Goal: Task Accomplishment & Management: Manage account settings

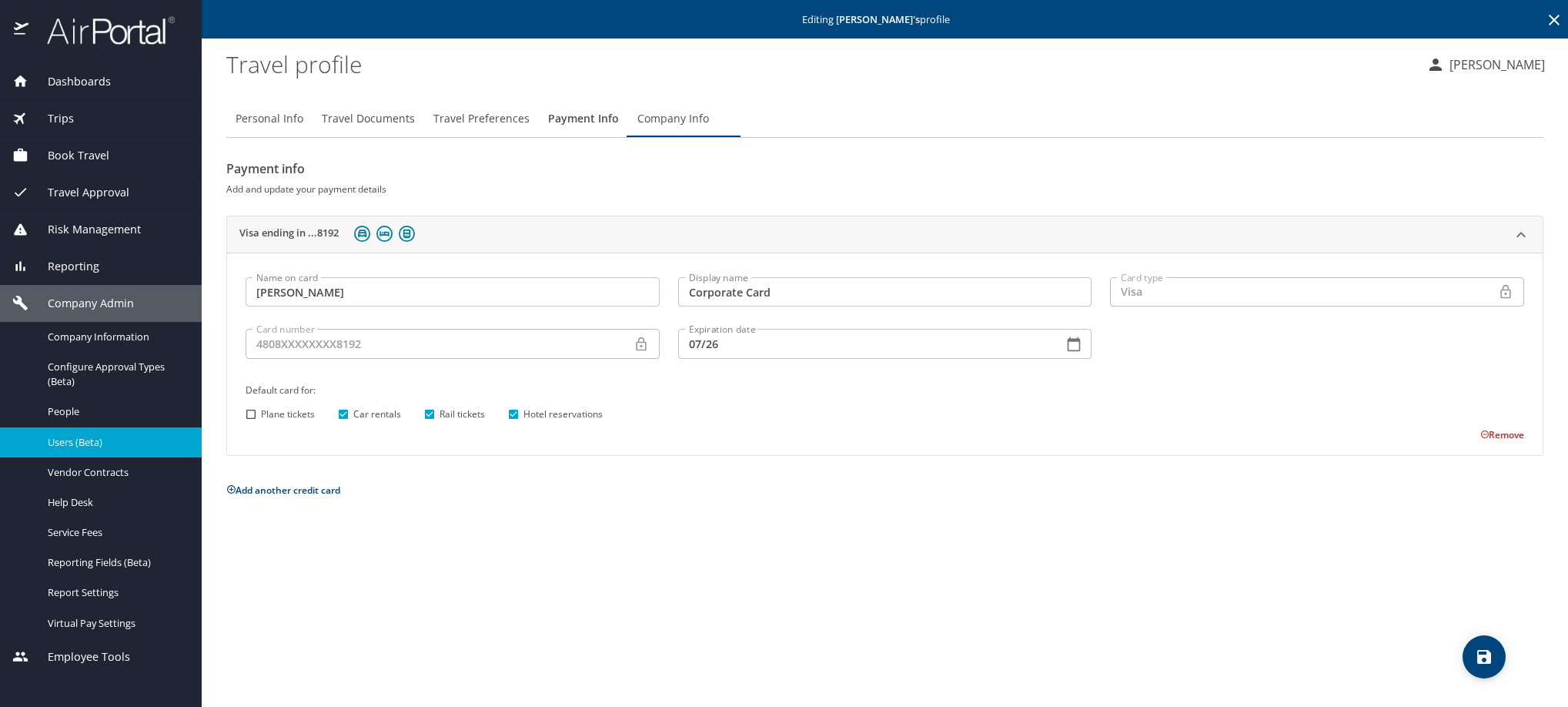
click at [1556, 26] on icon at bounding box center [1554, 20] width 19 height 19
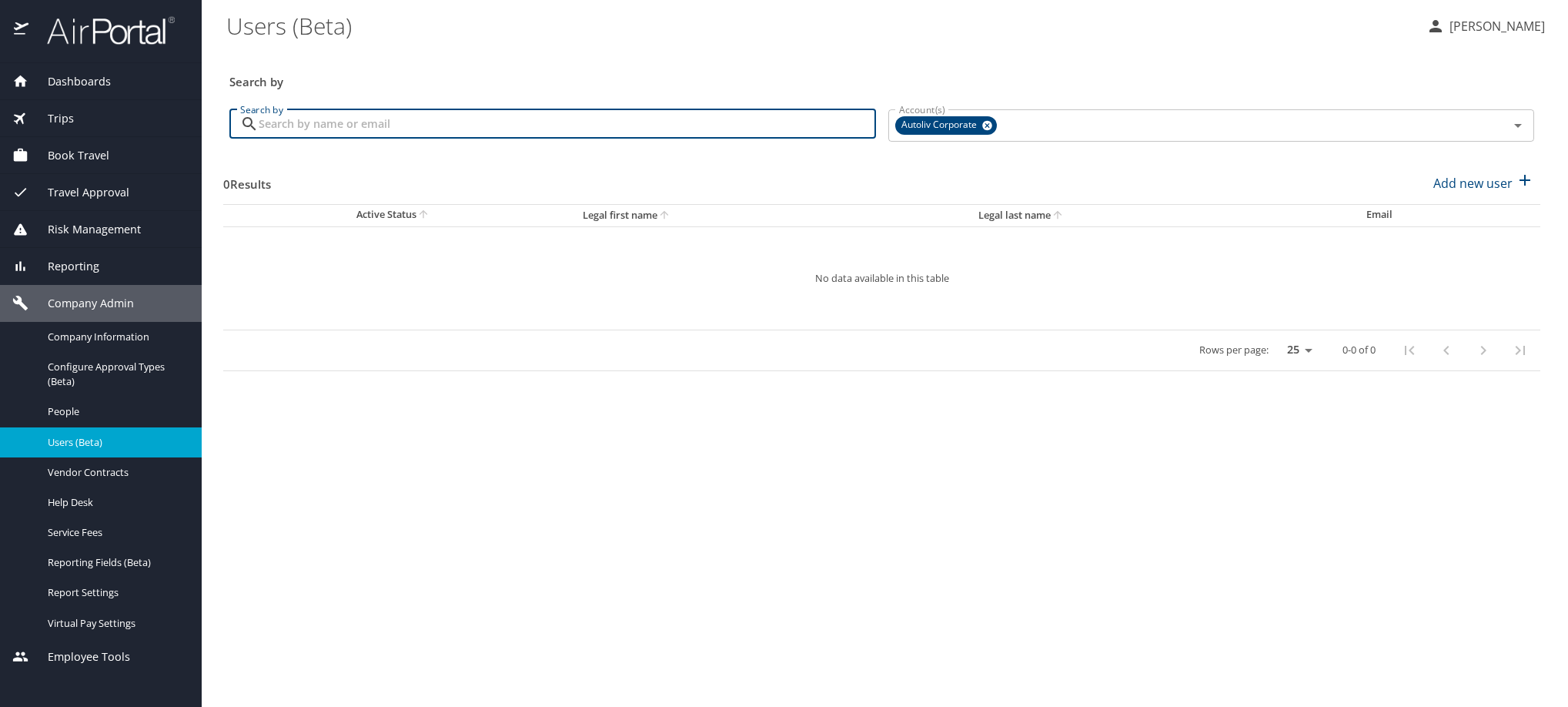
click at [651, 137] on input "Search by" at bounding box center [567, 124] width 617 height 30
click at [650, 137] on input "Search by" at bounding box center [567, 124] width 617 height 30
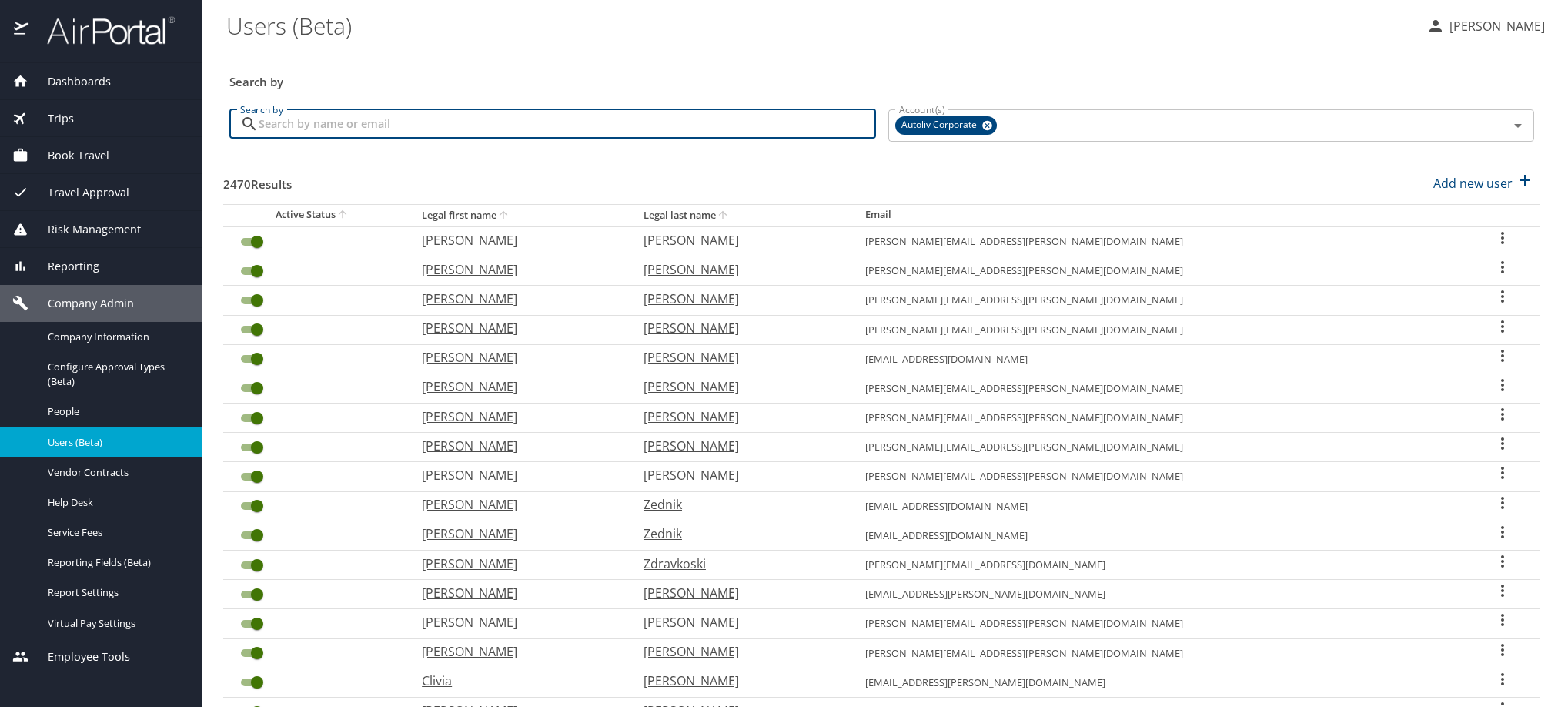
paste input "[PERSON_NAME][EMAIL_ADDRESS][PERSON_NAME][DOMAIN_NAME]"
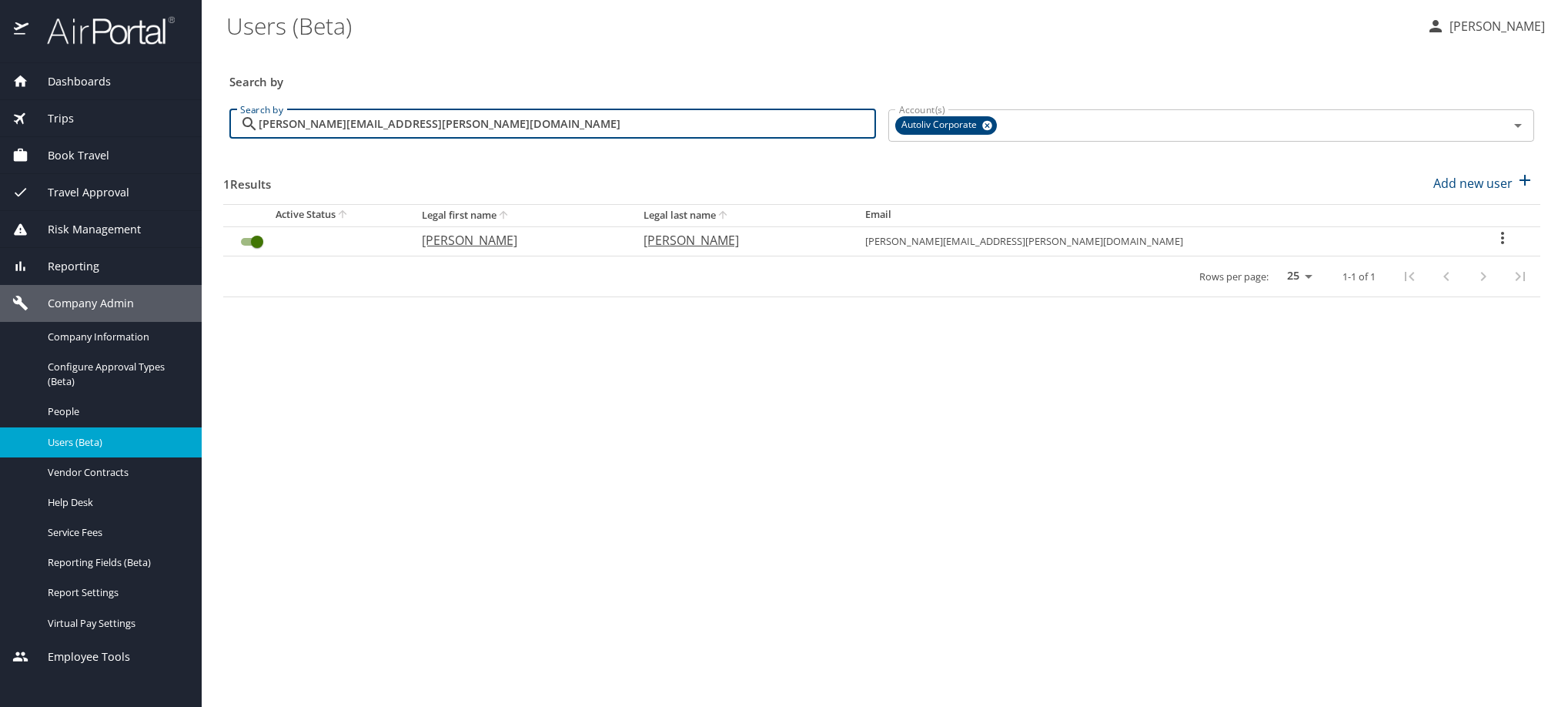
type input "[PERSON_NAME][EMAIL_ADDRESS][PERSON_NAME][DOMAIN_NAME]"
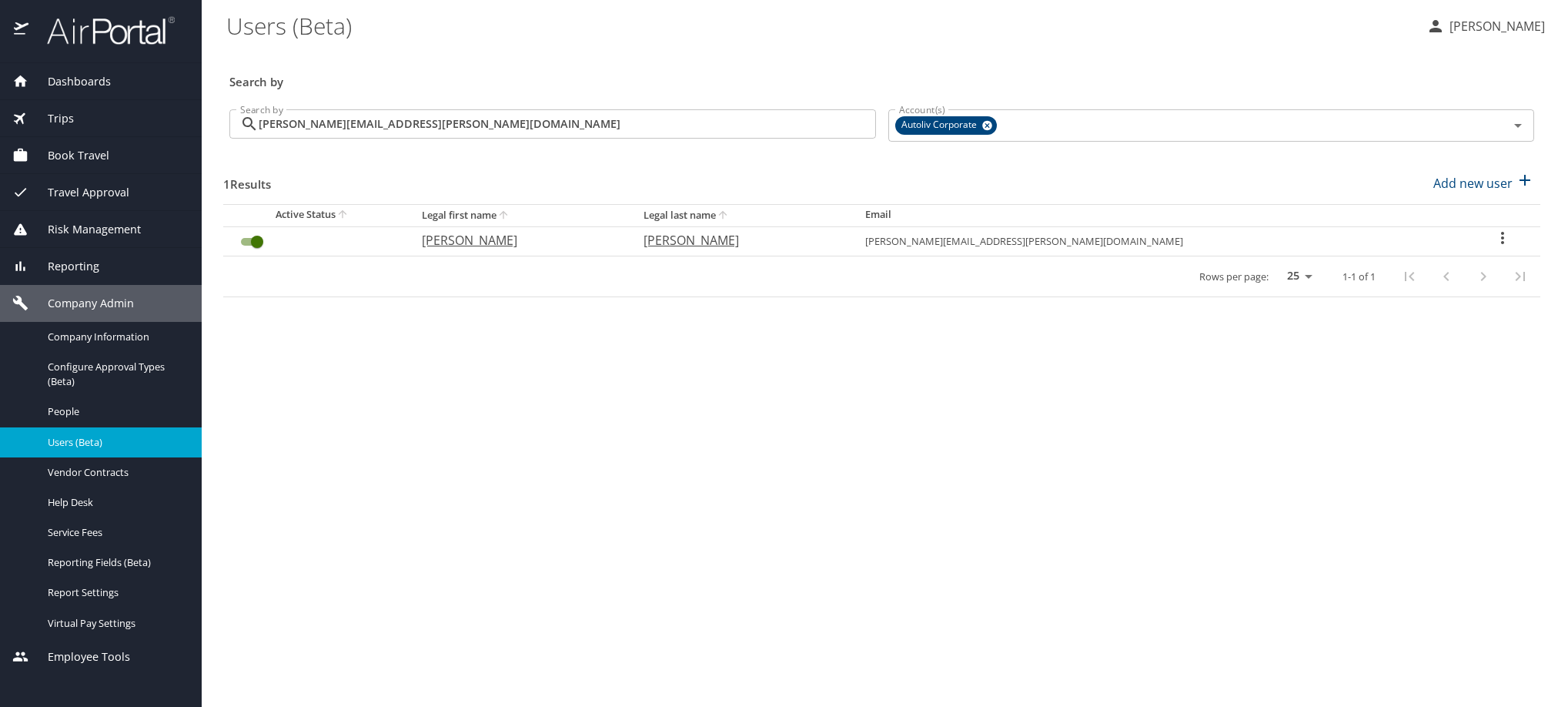
click at [1493, 247] on icon "User Search Table" at bounding box center [1503, 238] width 19 height 19
click at [1426, 276] on li "View profile" at bounding box center [1374, 270] width 223 height 28
select select "US"
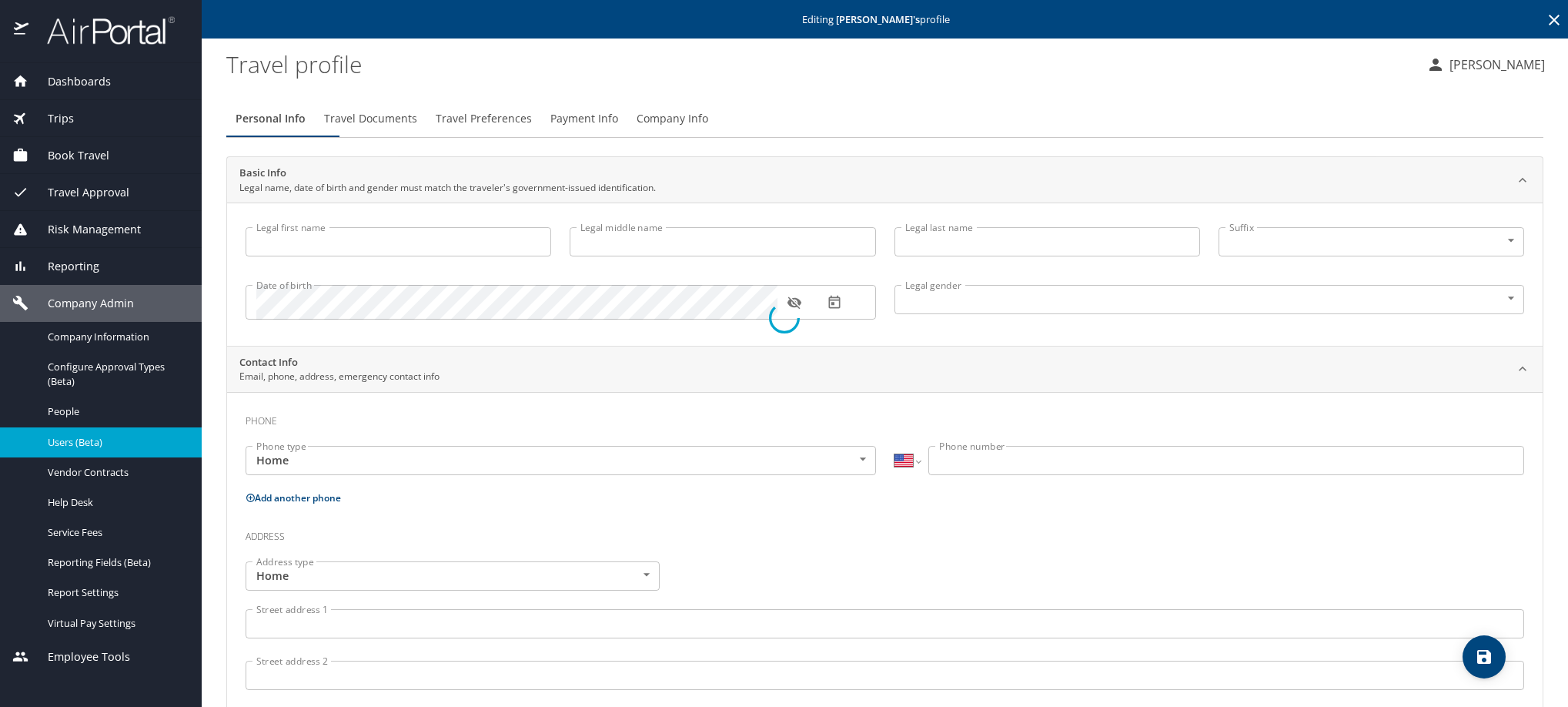
type input "[PERSON_NAME]"
type input "[DEMOGRAPHIC_DATA]"
select select "MX"
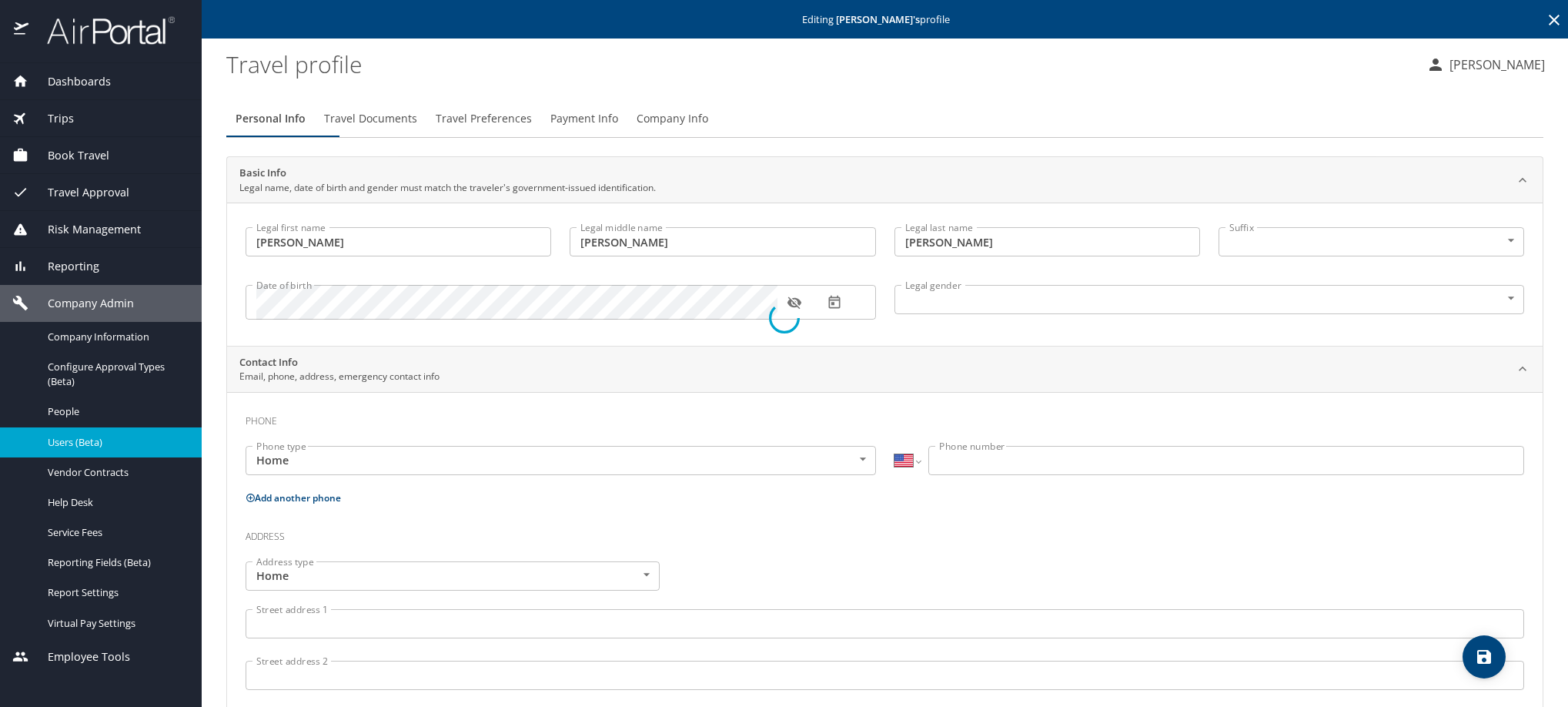
select select "MX"
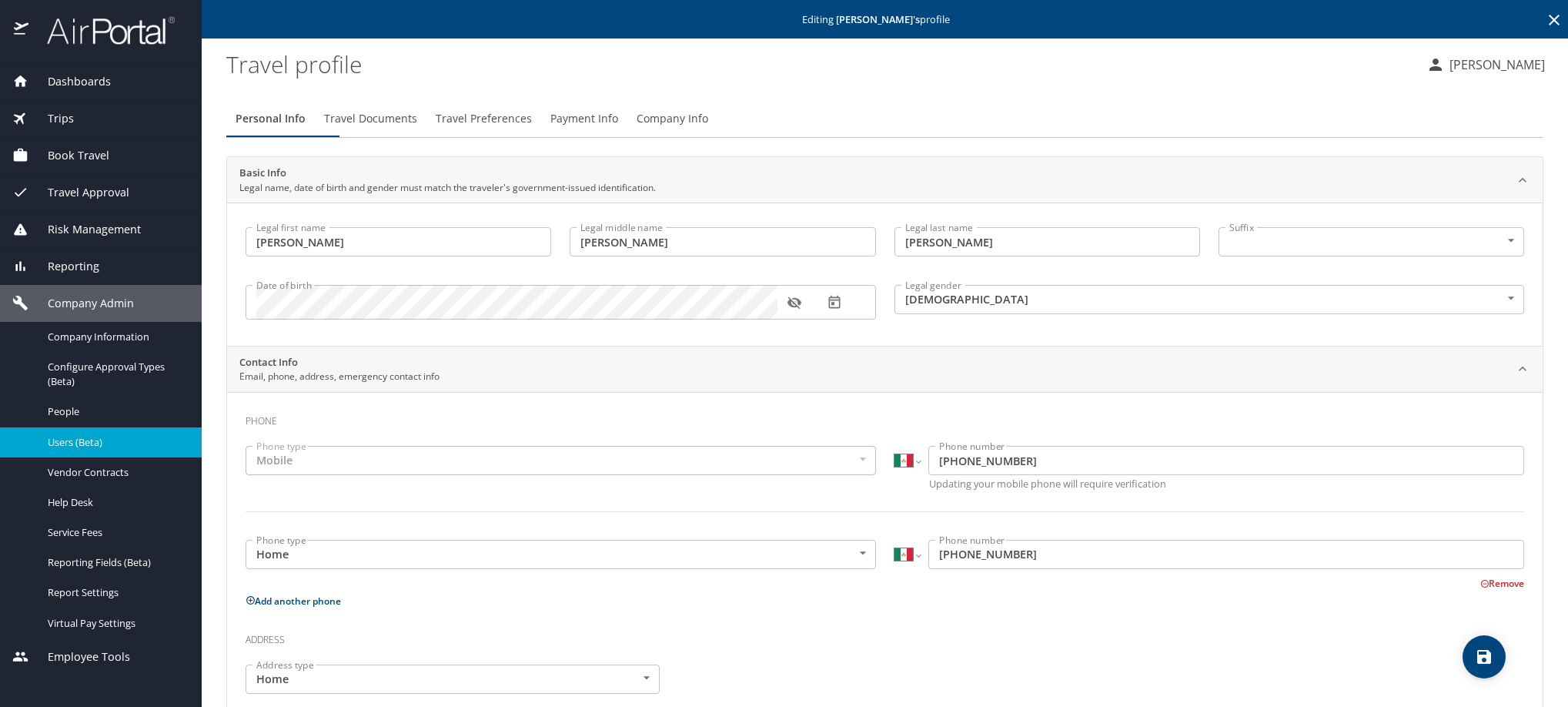
click at [388, 128] on span "Travel Documents" at bounding box center [371, 119] width 93 height 19
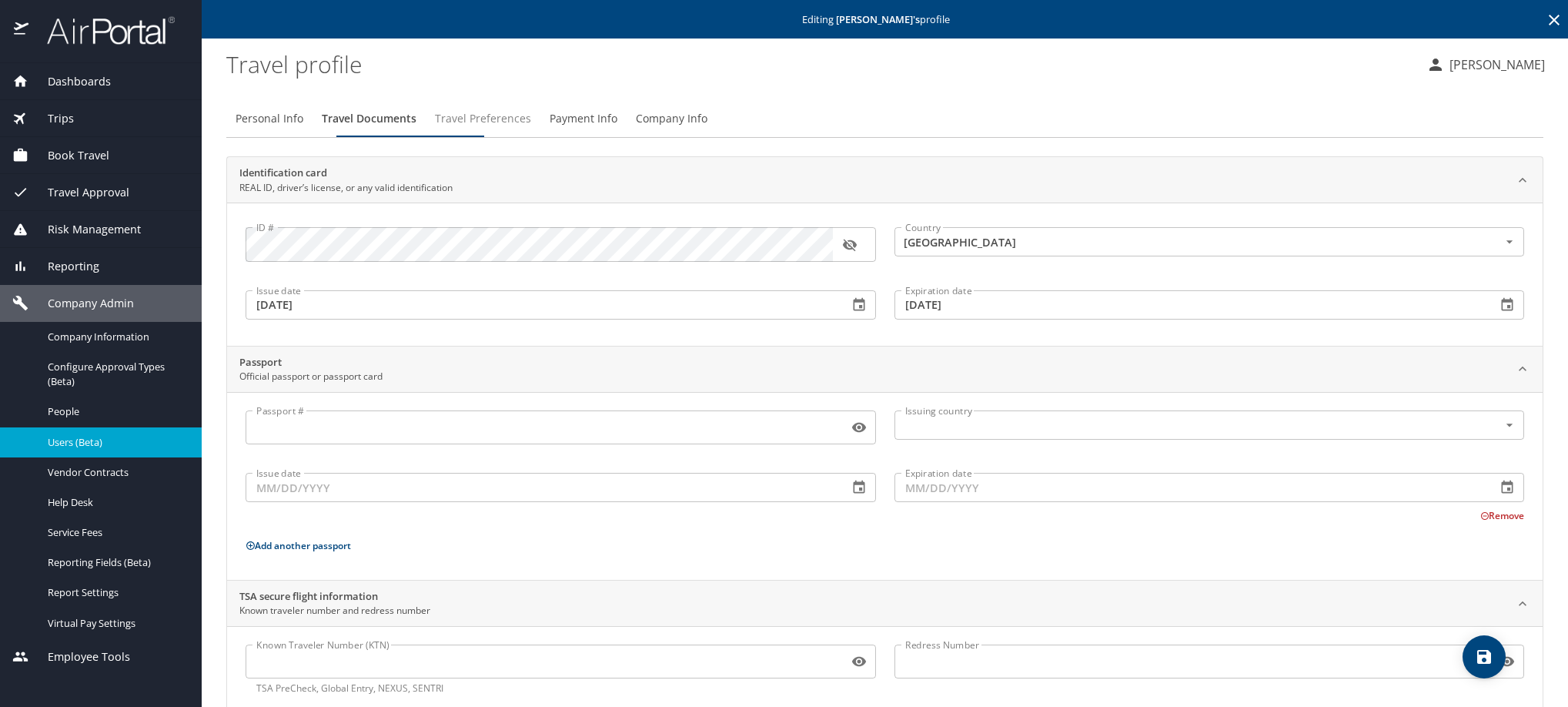
click at [531, 124] on span "Travel Preferences" at bounding box center [484, 119] width 96 height 19
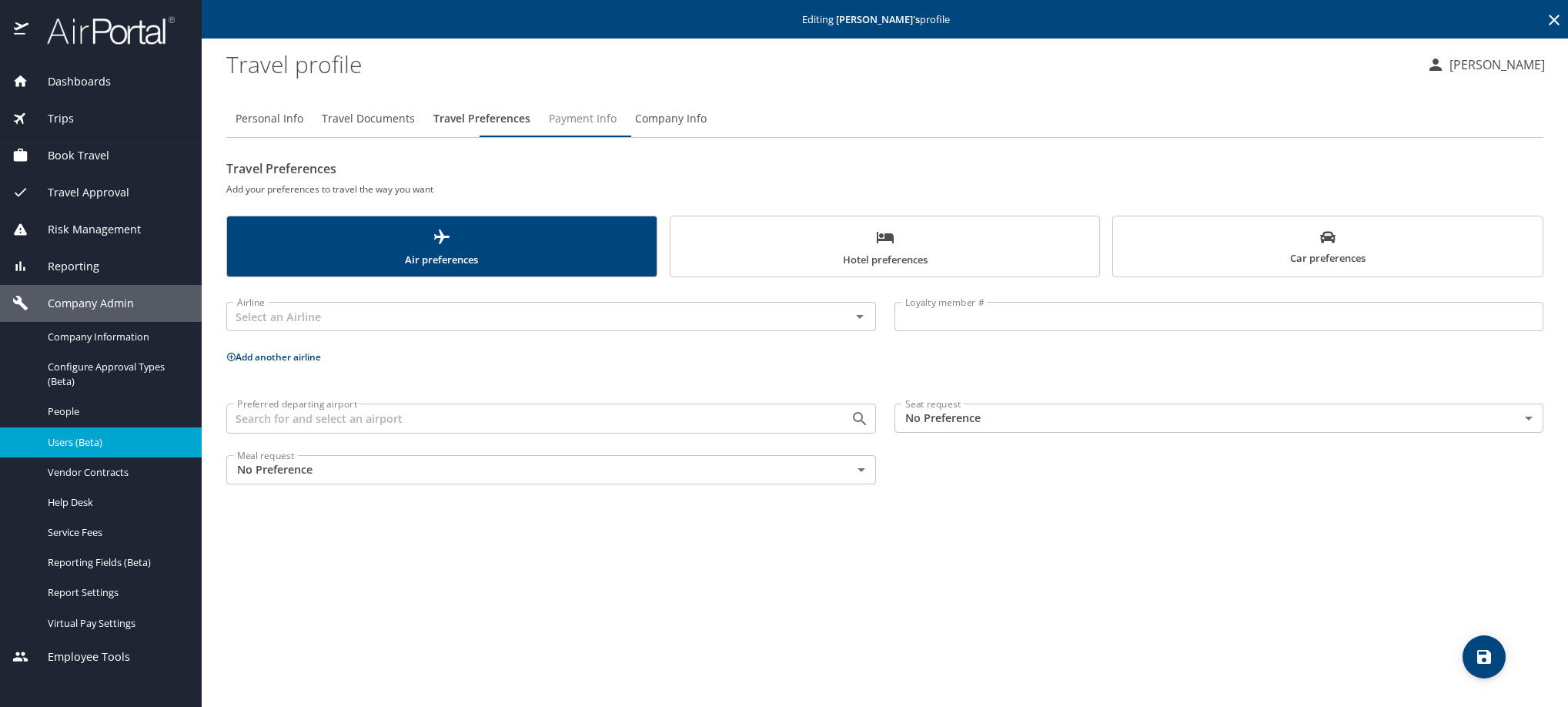
drag, startPoint x: 686, startPoint y: 141, endPoint x: 767, endPoint y: 169, distance: 85.7
click at [616, 128] on span "Payment Info" at bounding box center [582, 119] width 68 height 19
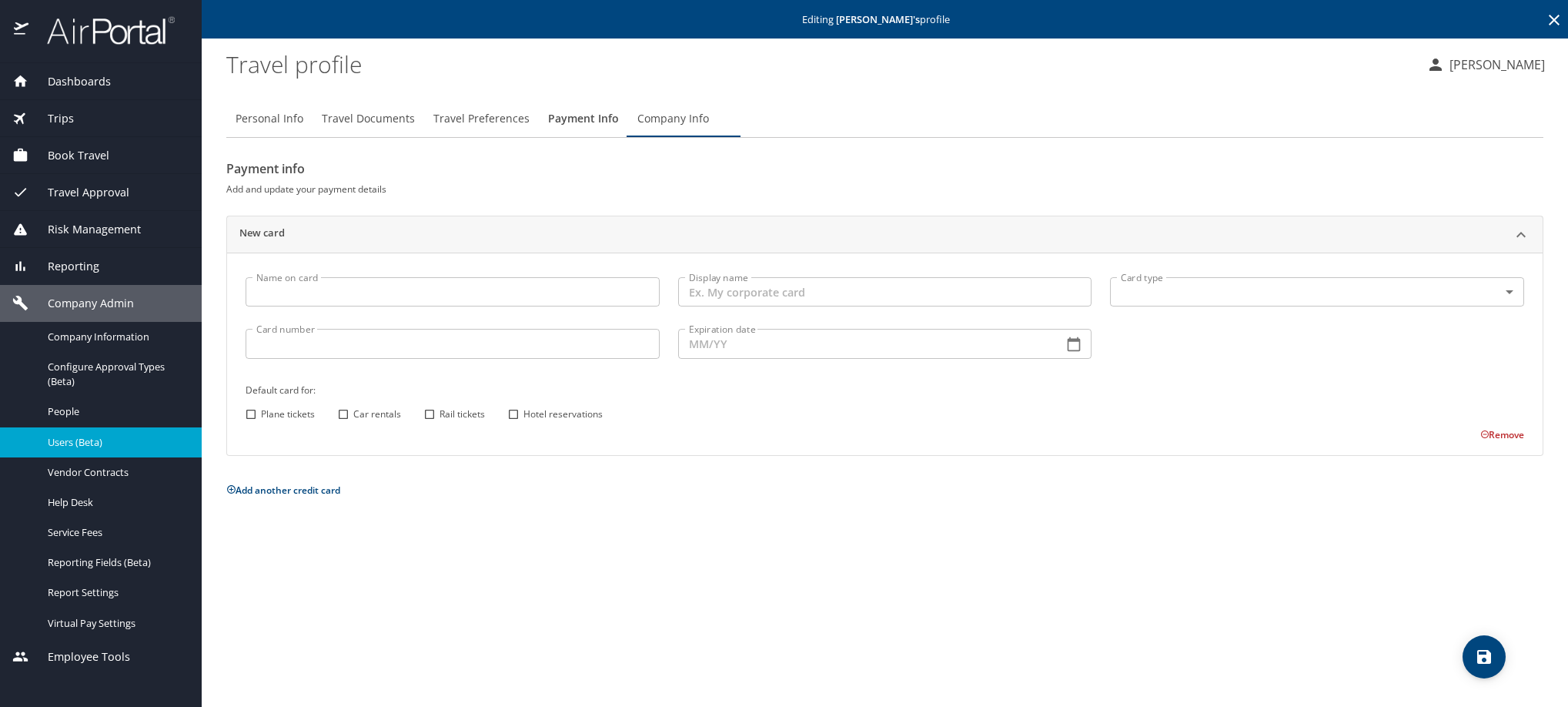
click at [709, 128] on span "Company Info" at bounding box center [673, 119] width 72 height 19
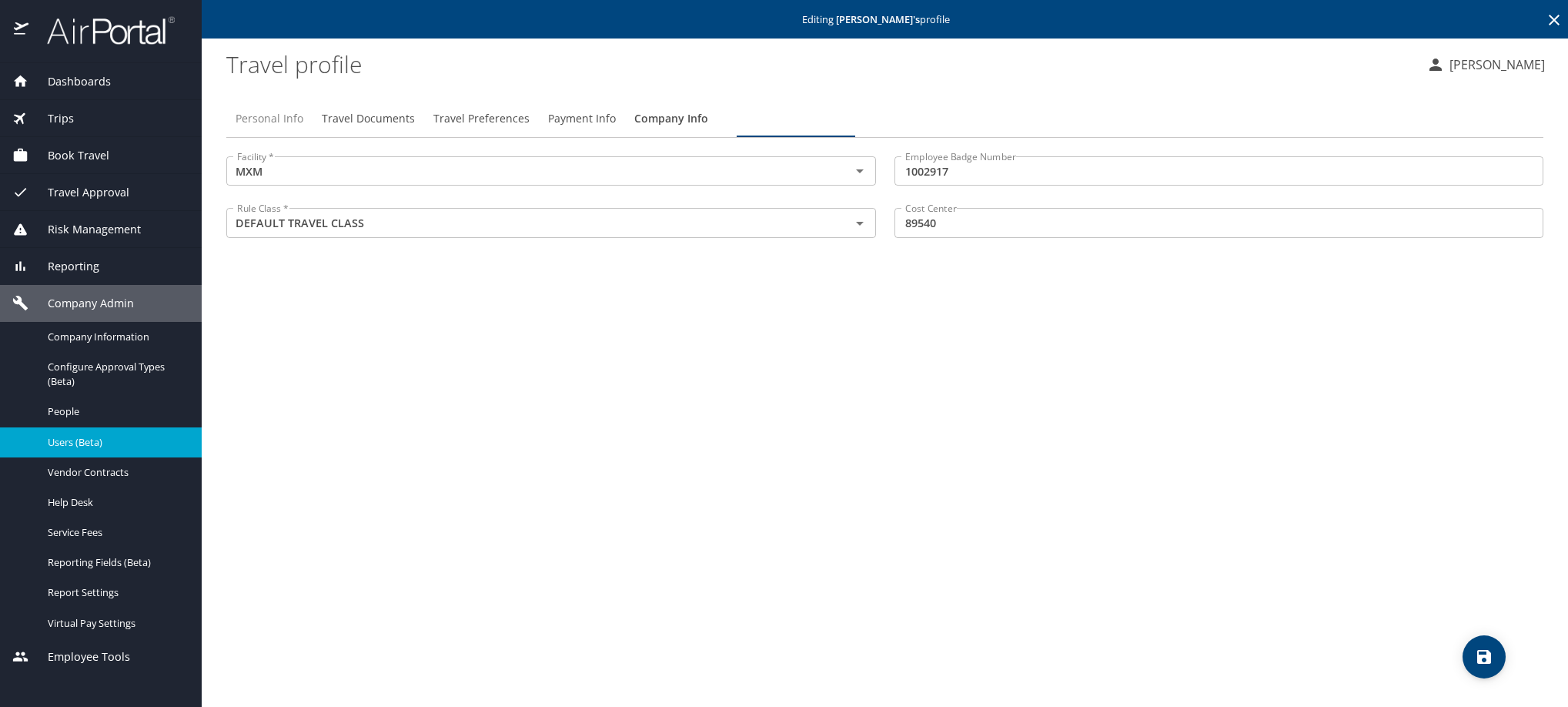
click at [257, 128] on span "Personal Info" at bounding box center [269, 119] width 68 height 19
select select "MX"
select select "US"
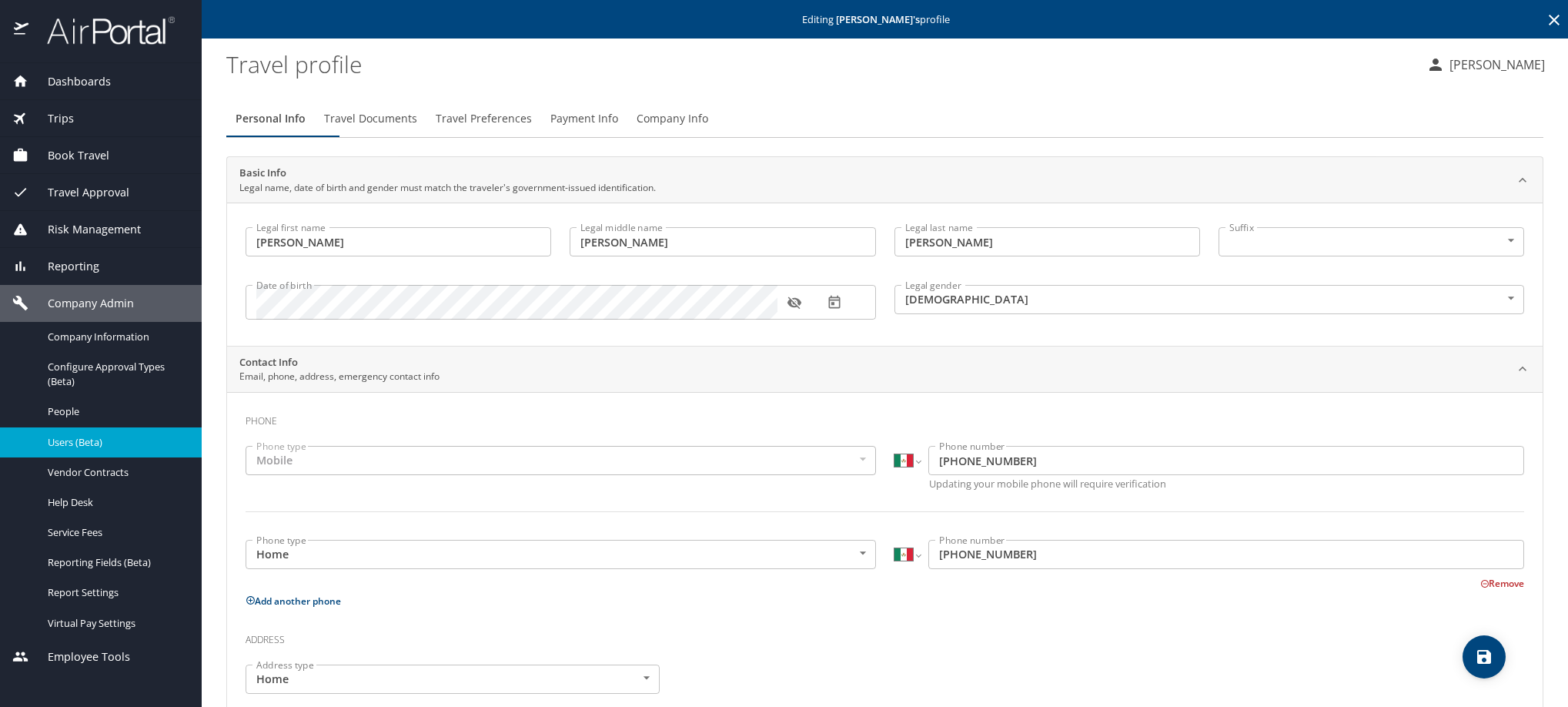
click at [1549, 22] on icon at bounding box center [1554, 20] width 11 height 11
